Goal: Task Accomplishment & Management: Use online tool/utility

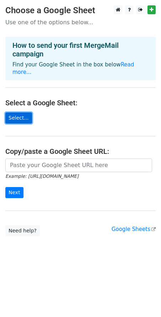
click at [7, 112] on link "Select..." at bounding box center [18, 117] width 27 height 11
click at [26, 112] on link "Select..." at bounding box center [18, 117] width 27 height 11
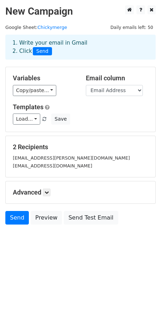
click at [138, 227] on div "Send Preview Send Test Email" at bounding box center [80, 219] width 161 height 17
click at [58, 191] on h5 "Advanced" at bounding box center [81, 192] width 136 height 8
click at [45, 192] on link at bounding box center [47, 192] width 8 height 8
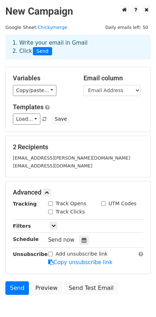
click at [62, 199] on div "Advanced Tracking Track Opens UTM Codes Track Clicks Filters Only include sprea…" at bounding box center [78, 227] width 145 height 92
click at [65, 202] on label "Track Opens" at bounding box center [71, 203] width 31 height 7
click at [53, 202] on input "Track Opens" at bounding box center [50, 203] width 5 height 5
checkbox input "true"
click at [63, 211] on label "Track Clicks" at bounding box center [70, 211] width 29 height 7
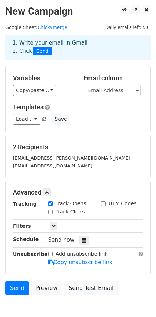
click at [53, 211] on input "Track Clicks" at bounding box center [50, 211] width 5 height 5
checkbox input "true"
click at [51, 254] on input "Add unsubscribe link" at bounding box center [50, 254] width 5 height 5
checkbox input "true"
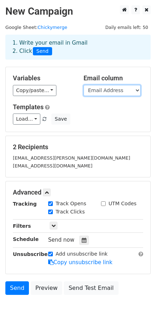
click at [113, 90] on select "Email Address First Name Last name Revenuecat link Userlink" at bounding box center [112, 90] width 57 height 11
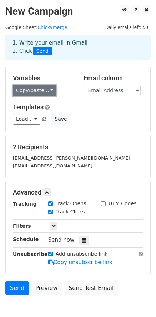
click at [35, 85] on link "Copy/paste..." at bounding box center [35, 90] width 44 height 11
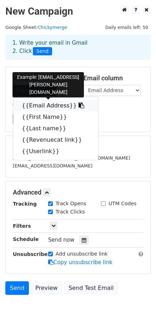
click at [45, 102] on link "{{Email Address}}" at bounding box center [55, 105] width 85 height 11
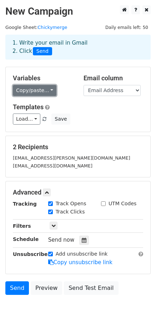
click at [36, 88] on link "Copy/paste..." at bounding box center [35, 90] width 44 height 11
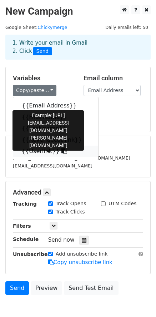
click at [41, 151] on link "{{Userlink}}" at bounding box center [55, 151] width 85 height 11
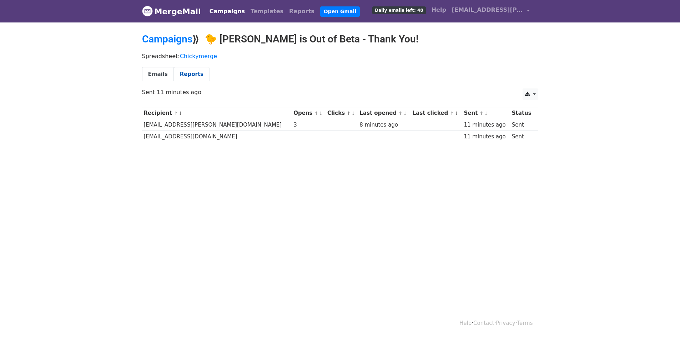
click at [184, 76] on link "Reports" at bounding box center [192, 74] width 36 height 15
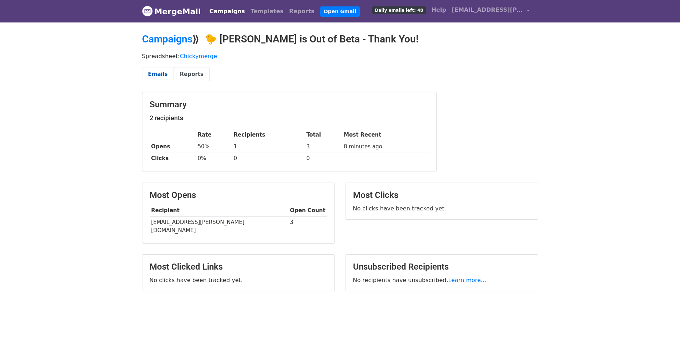
click at [158, 72] on link "Emails" at bounding box center [158, 74] width 32 height 15
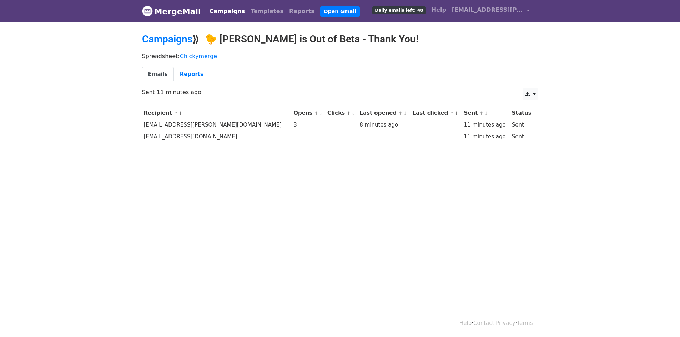
click at [187, 120] on td "[EMAIL_ADDRESS][PERSON_NAME][DOMAIN_NAME]" at bounding box center [217, 125] width 150 height 12
click at [193, 125] on td "[EMAIL_ADDRESS][PERSON_NAME][DOMAIN_NAME]" at bounding box center [217, 125] width 150 height 12
click at [179, 123] on td "[EMAIL_ADDRESS][PERSON_NAME][DOMAIN_NAME]" at bounding box center [214, 125] width 144 height 12
click at [188, 74] on link "Reports" at bounding box center [192, 74] width 36 height 15
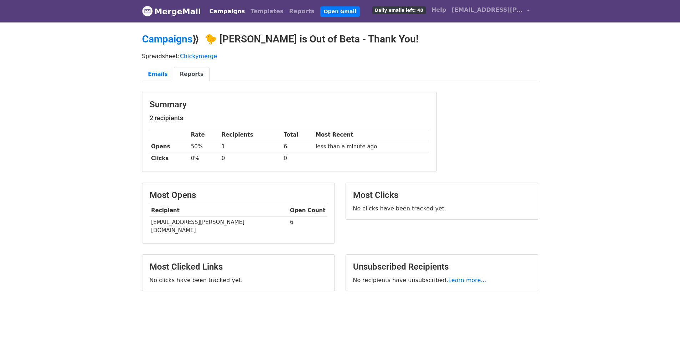
click at [241, 116] on h5 "2 recipients" at bounding box center [289, 118] width 279 height 8
